Goal: Task Accomplishment & Management: Use online tool/utility

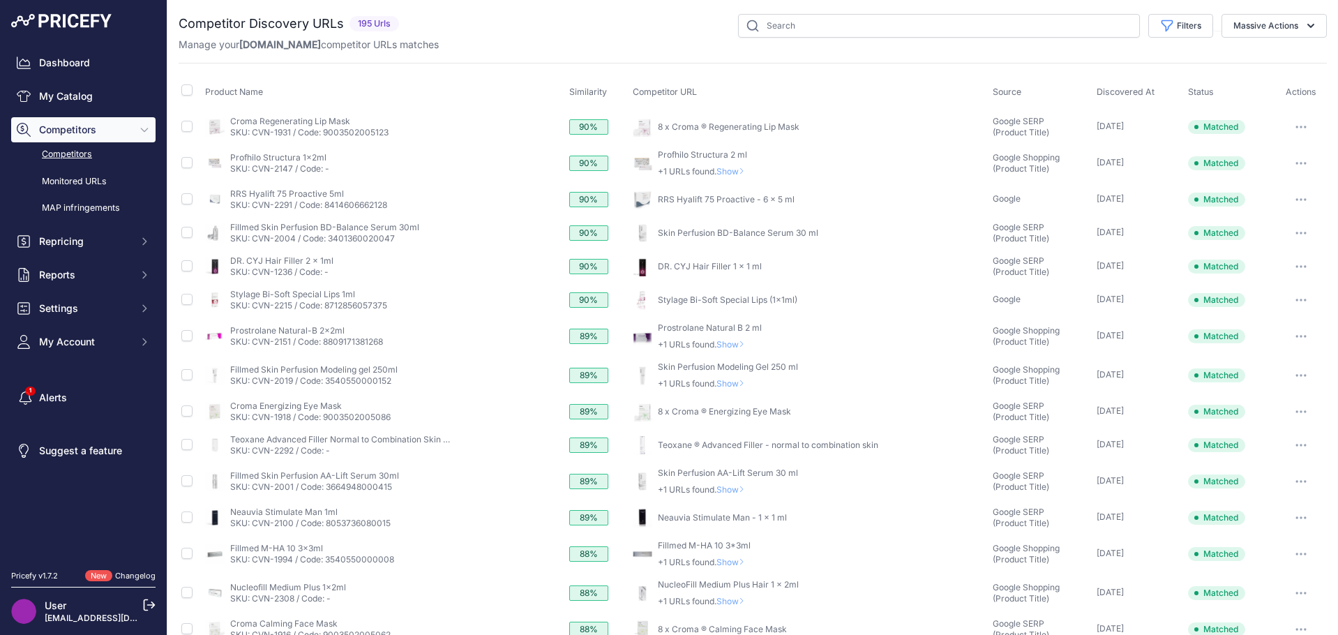
click at [723, 52] on div "Competitor Discovery URLs 195 Urls" at bounding box center [753, 441] width 1148 height 855
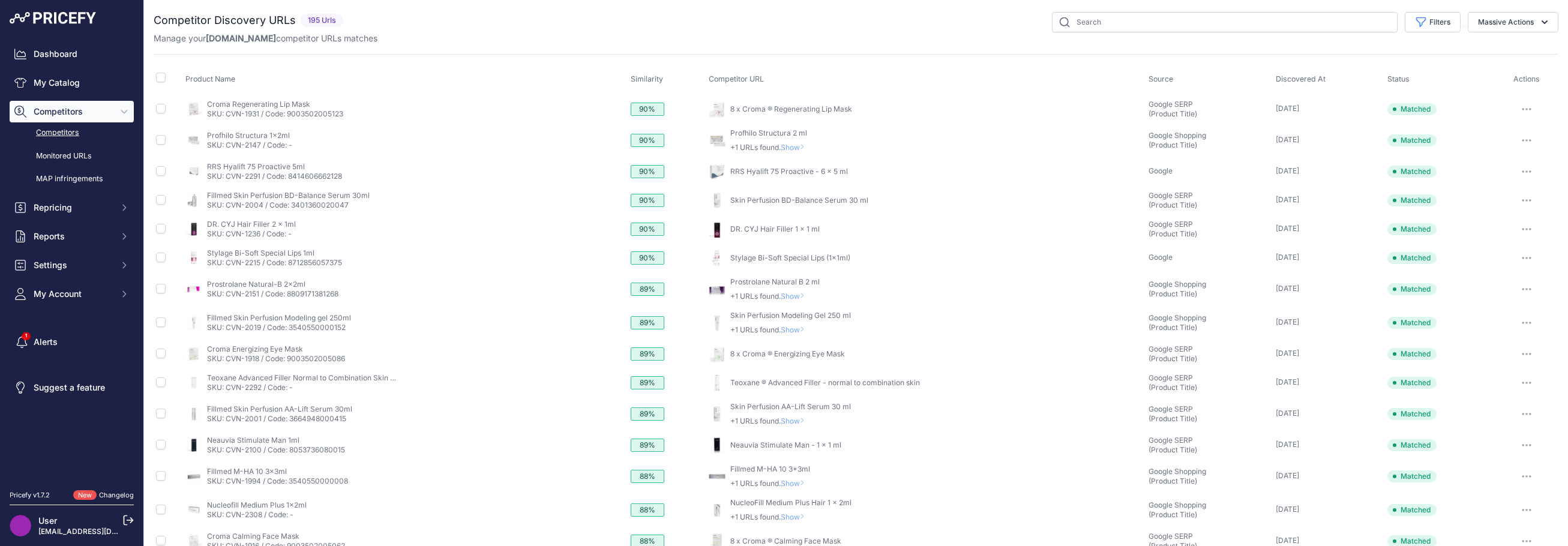
click at [806, 24] on div "Filters Source Select an option Quick Automatch Google Shopping (Title) Google …" at bounding box center [953, 22] width 1210 height 21
click at [723, 17] on div "Filters Source Select an option Quick Automatch Google Shopping (Title) Google …" at bounding box center [953, 22] width 1210 height 21
click at [810, 23] on div "Filters Source Select an option Quick Automatch Google Shopping (Title) Google …" at bounding box center [953, 22] width 1210 height 21
click at [21, 342] on icon "Sidebar" at bounding box center [22, 342] width 15 height 12
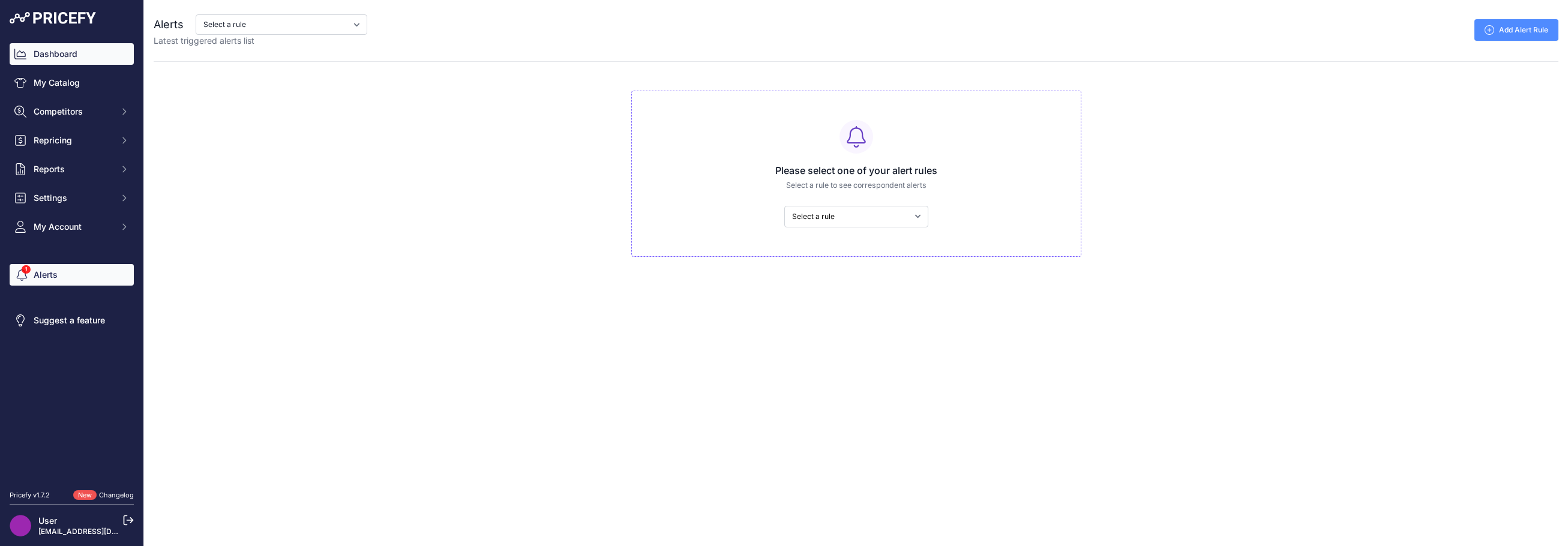
click at [88, 52] on link "Dashboard" at bounding box center [71, 53] width 124 height 21
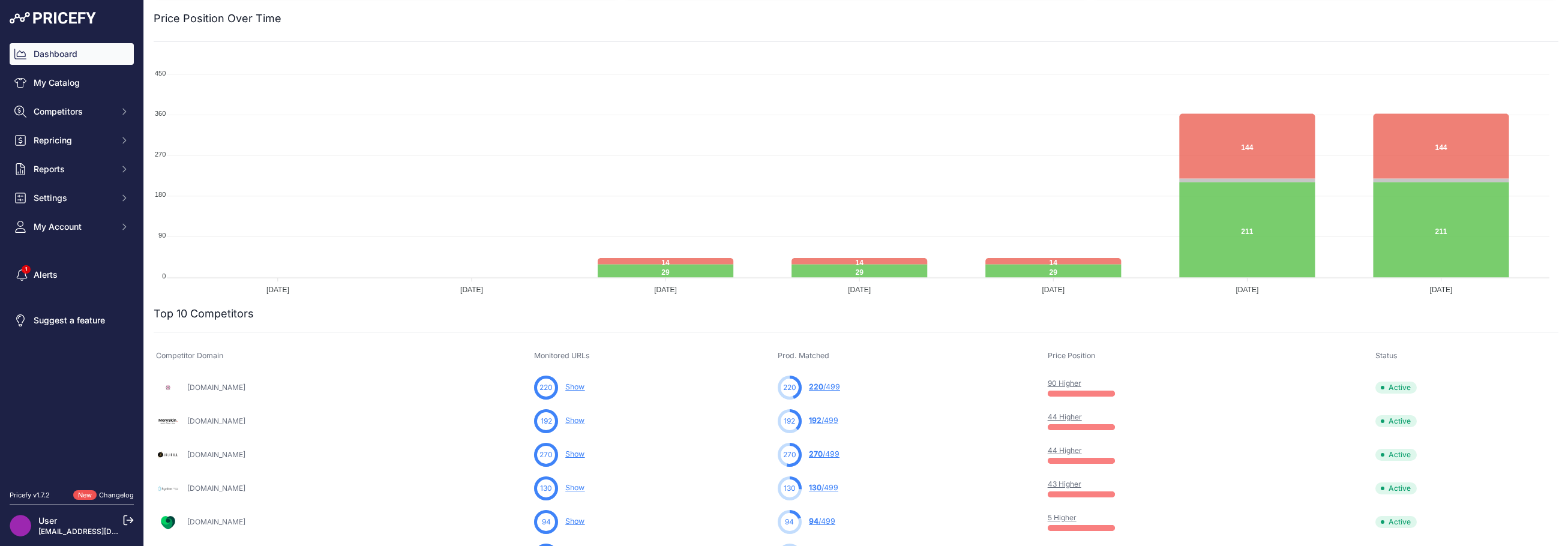
scroll to position [240, 0]
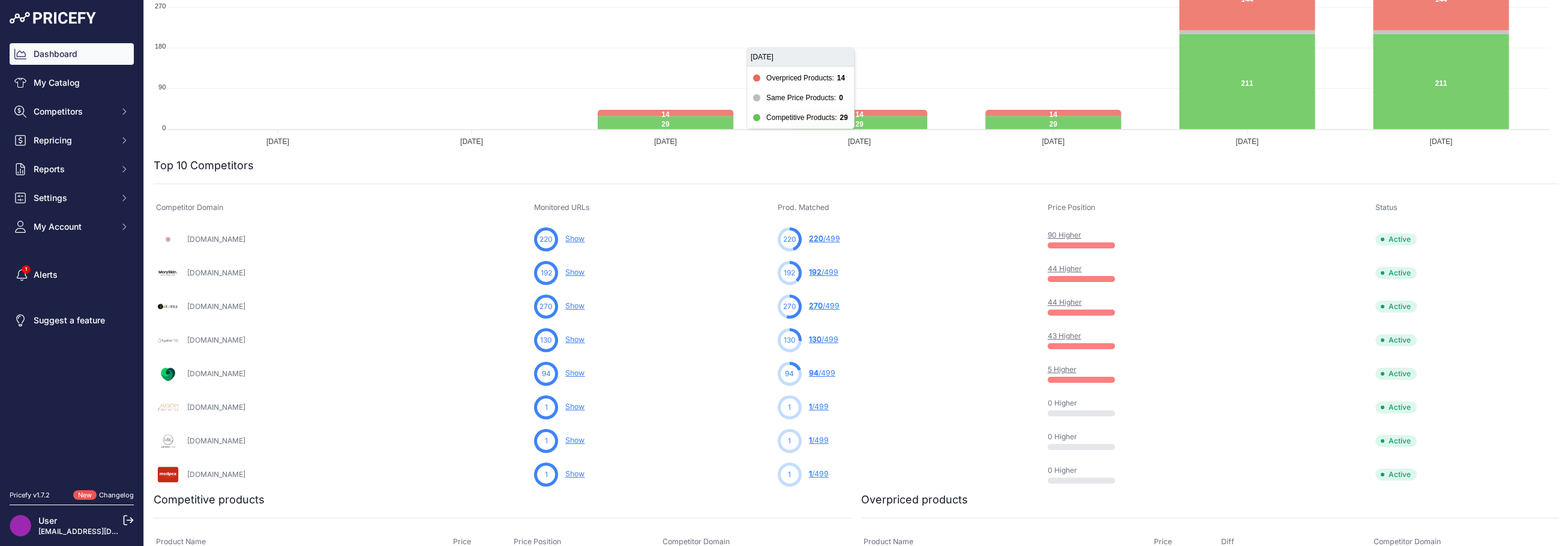
click at [840, 31] on foreignobject at bounding box center [852, 28] width 1396 height 240
